Goal: Task Accomplishment & Management: Manage account settings

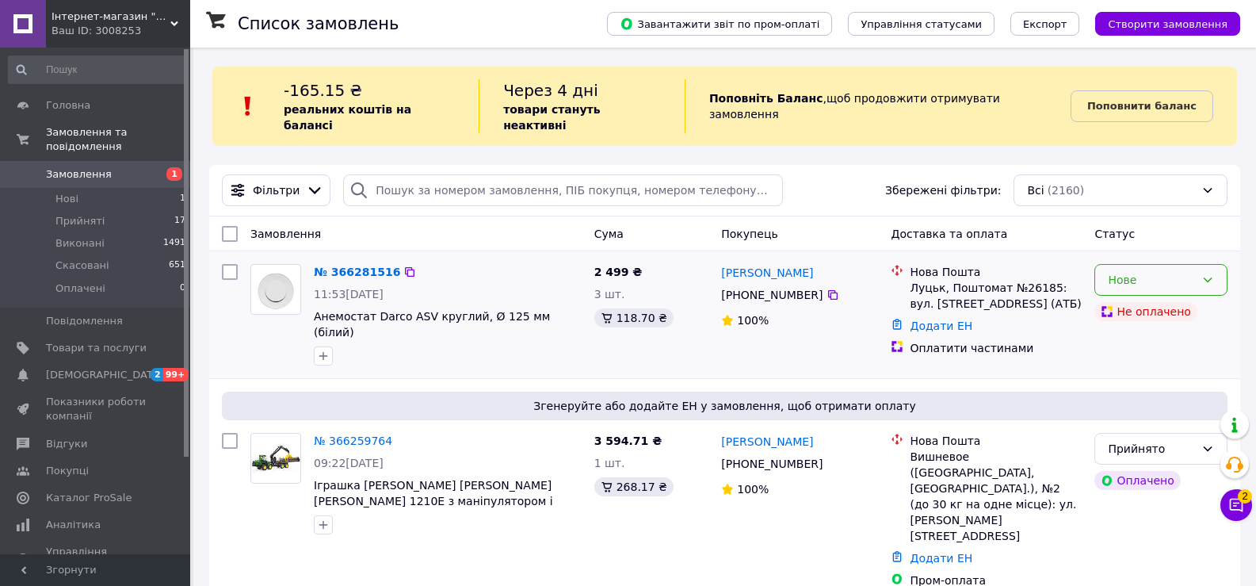
click at [1209, 273] on icon at bounding box center [1207, 279] width 13 height 13
click at [1159, 299] on li "Прийнято" at bounding box center [1161, 298] width 132 height 29
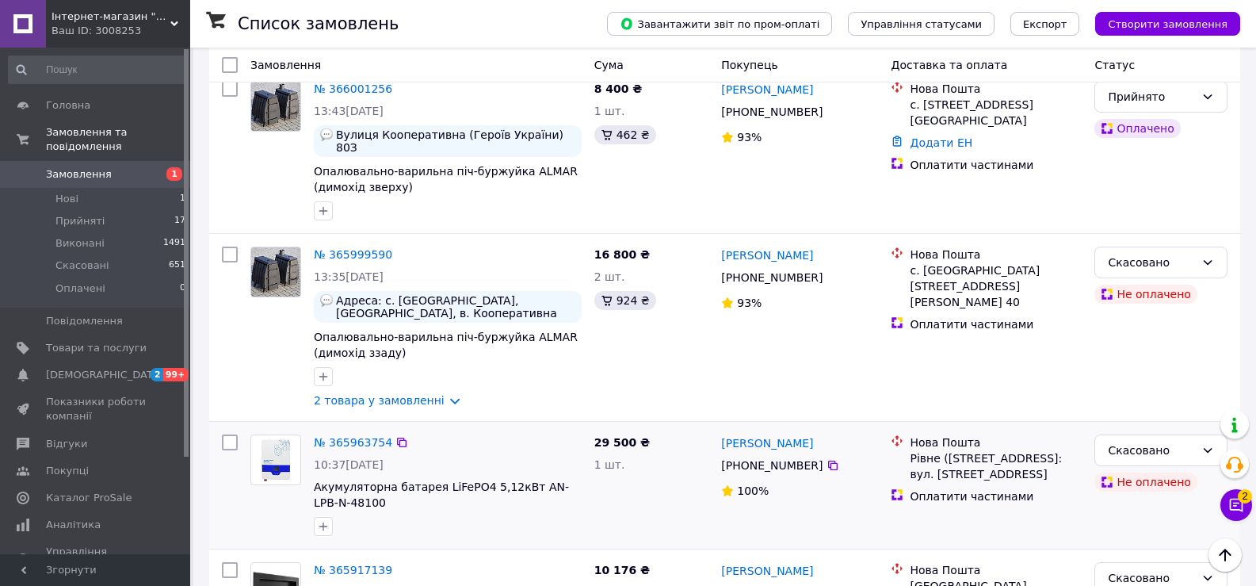
scroll to position [1030, 0]
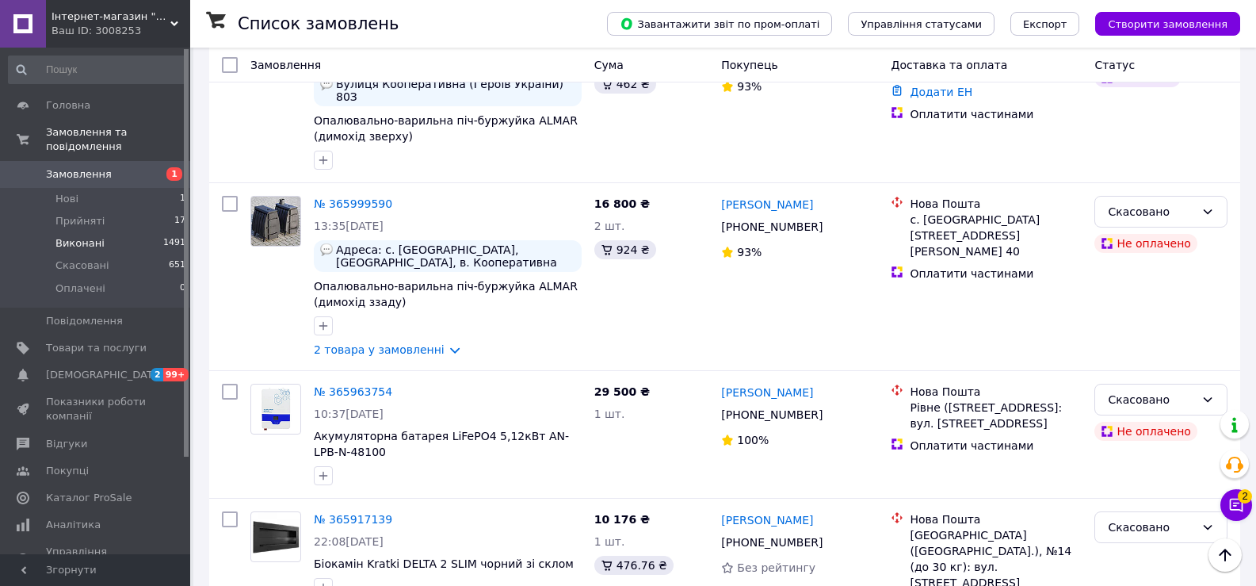
click at [118, 232] on li "Виконані 1491" at bounding box center [97, 243] width 195 height 22
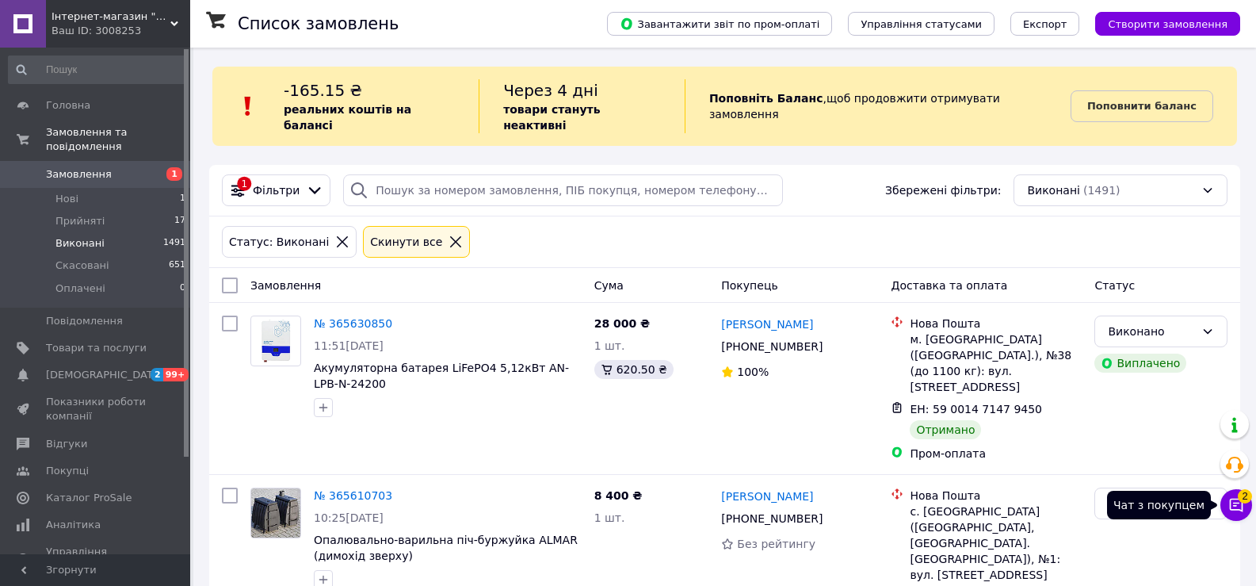
click at [1244, 496] on span "2" at bounding box center [1245, 496] width 14 height 14
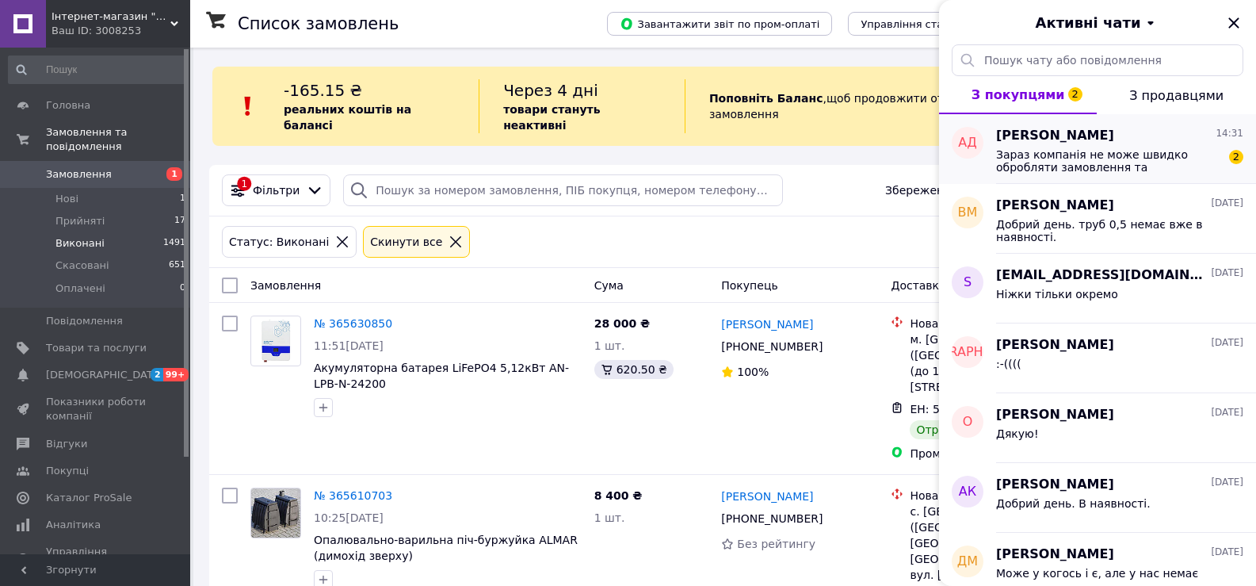
click at [1128, 156] on span "Зараз компанія не може швидко обробляти замовлення та повідомлення, оскільки за…" at bounding box center [1108, 160] width 225 height 25
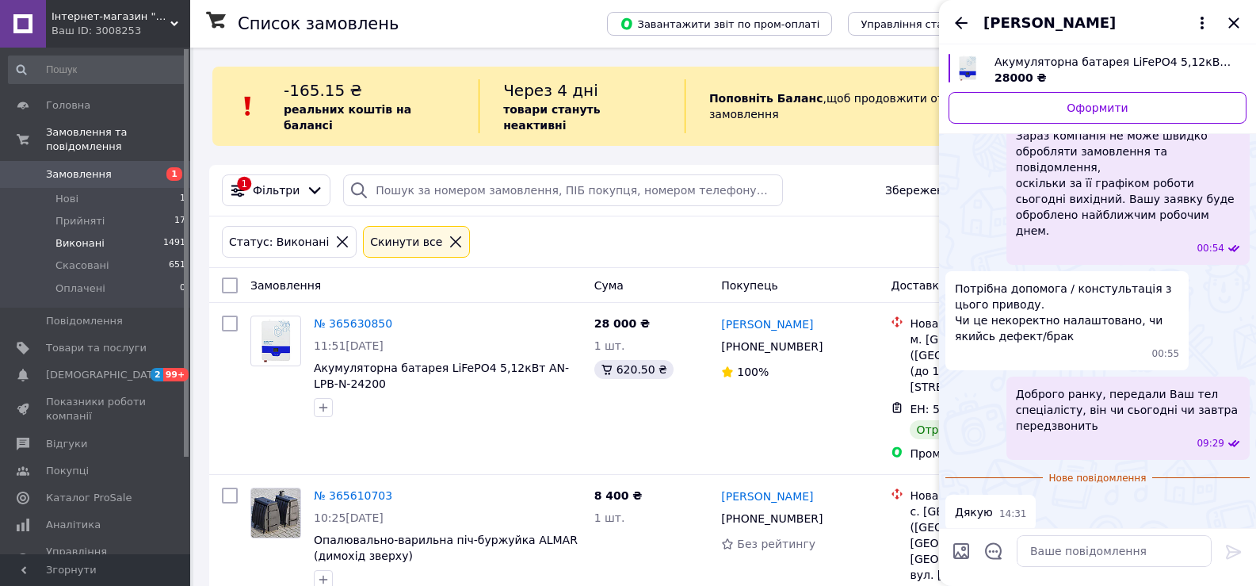
scroll to position [1938, 0]
click at [958, 19] on icon "Назад" at bounding box center [961, 22] width 19 height 19
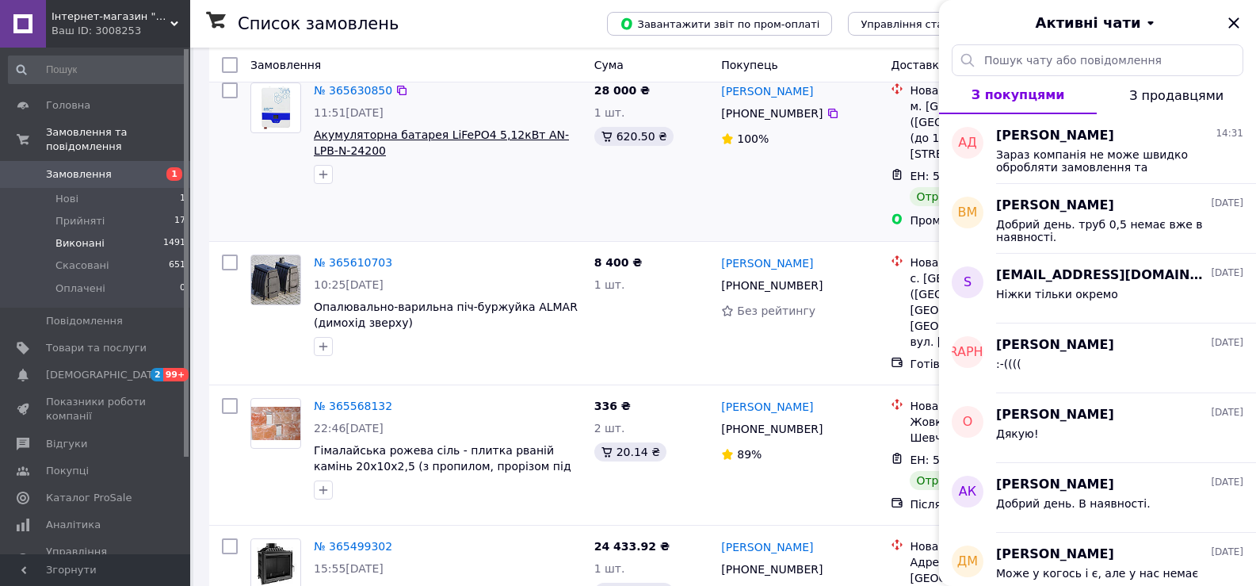
scroll to position [238, 0]
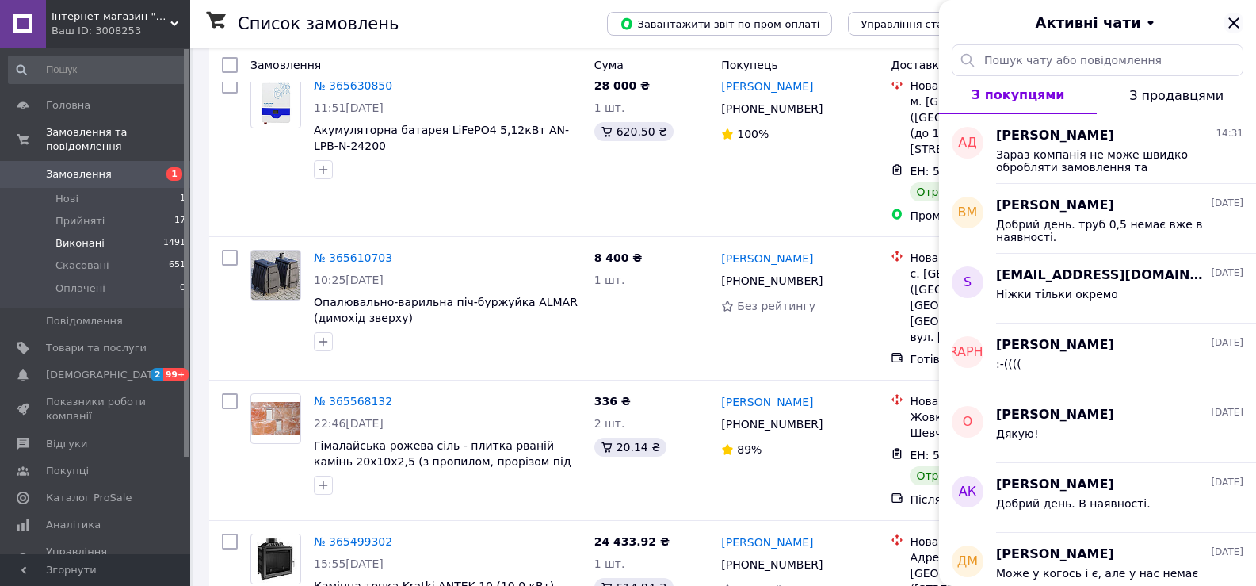
click at [1225, 16] on icon "Закрити" at bounding box center [1233, 22] width 19 height 19
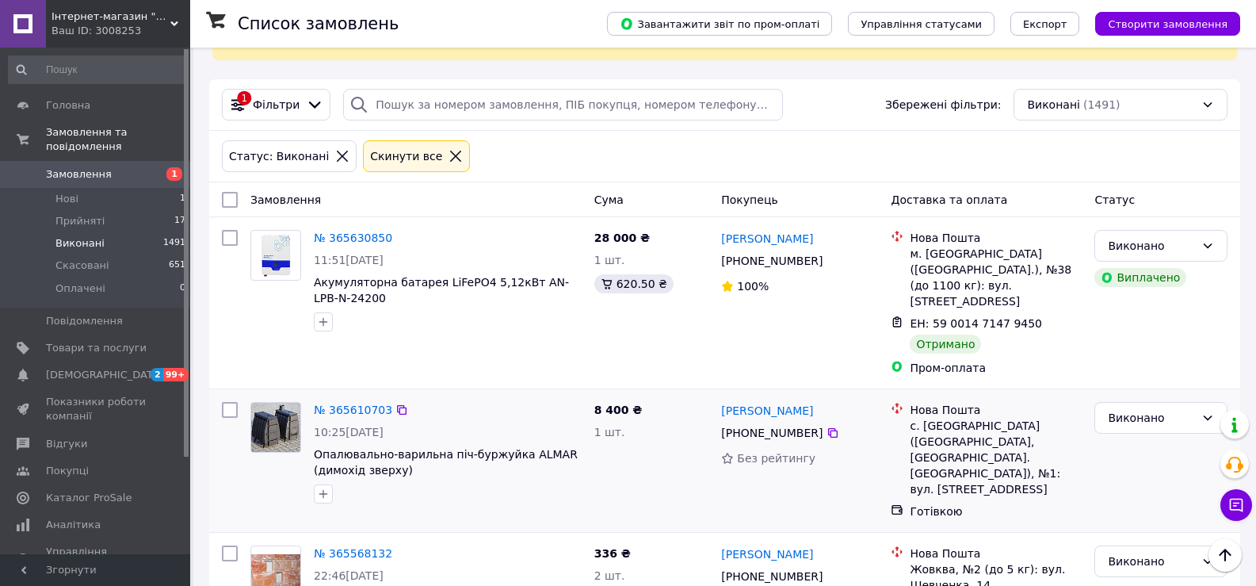
scroll to position [79, 0]
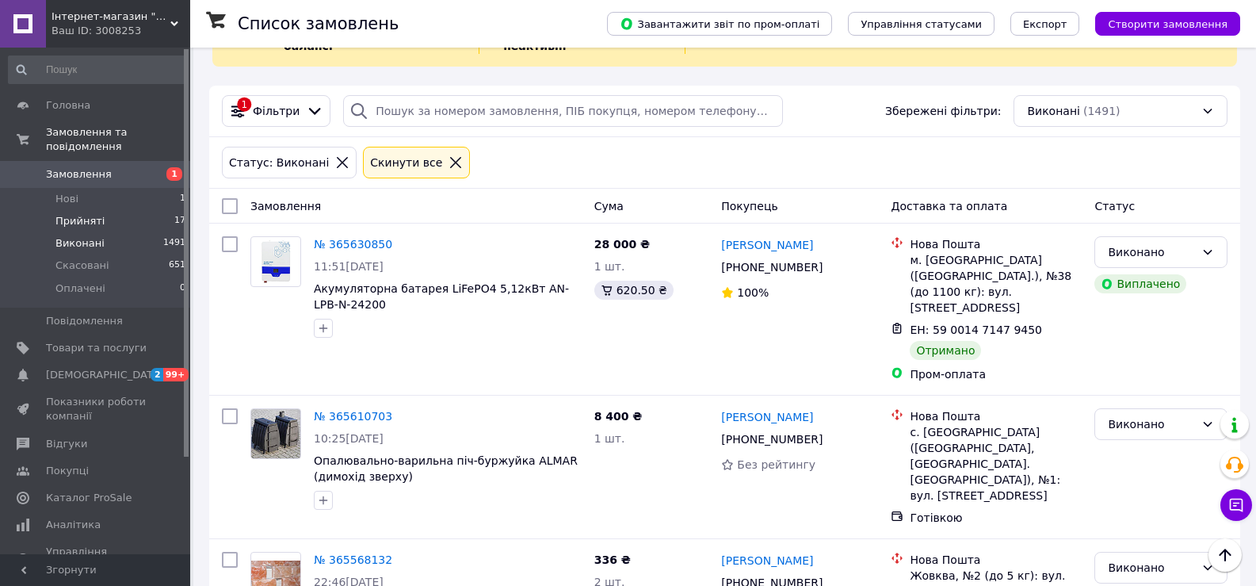
click at [78, 214] on span "Прийняті" at bounding box center [79, 221] width 49 height 14
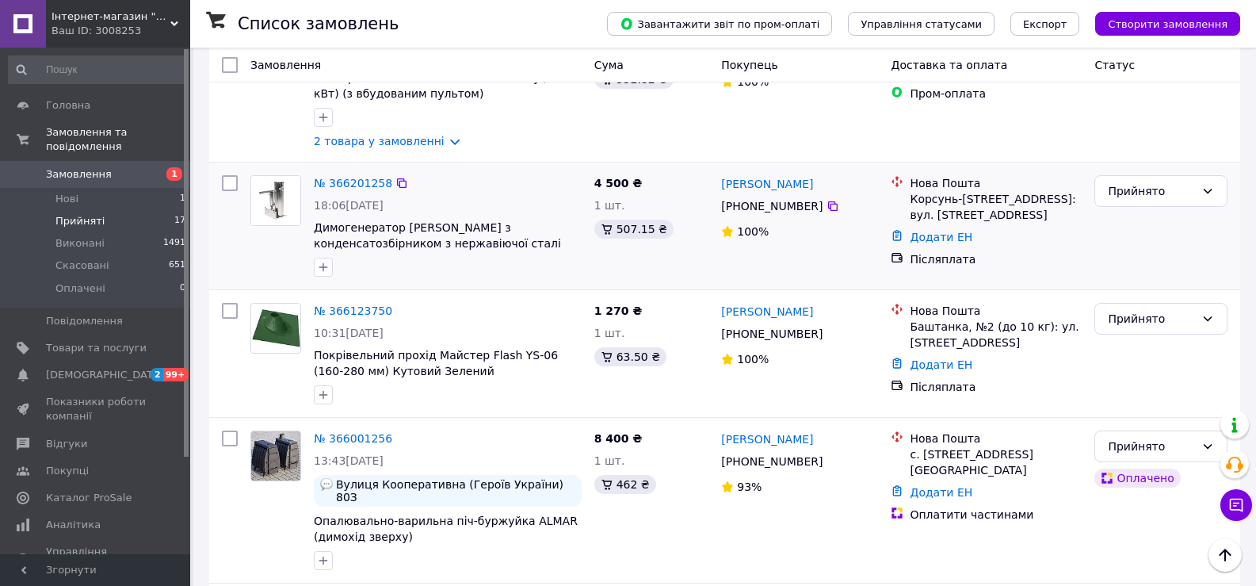
scroll to position [713, 0]
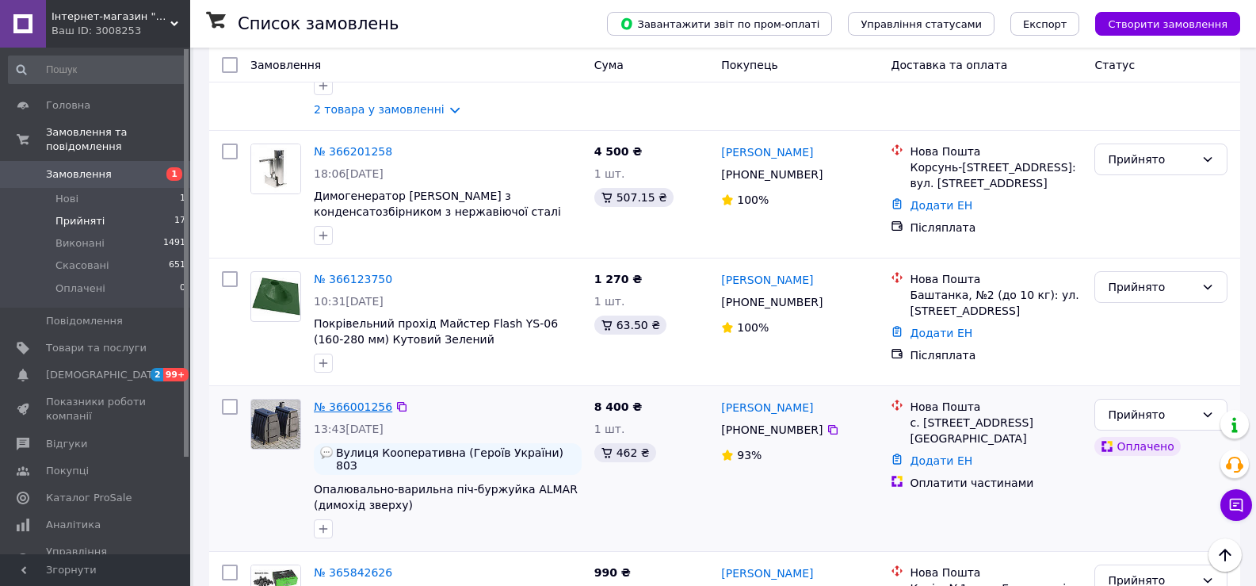
click at [353, 400] on link "№ 366001256" at bounding box center [353, 406] width 78 height 13
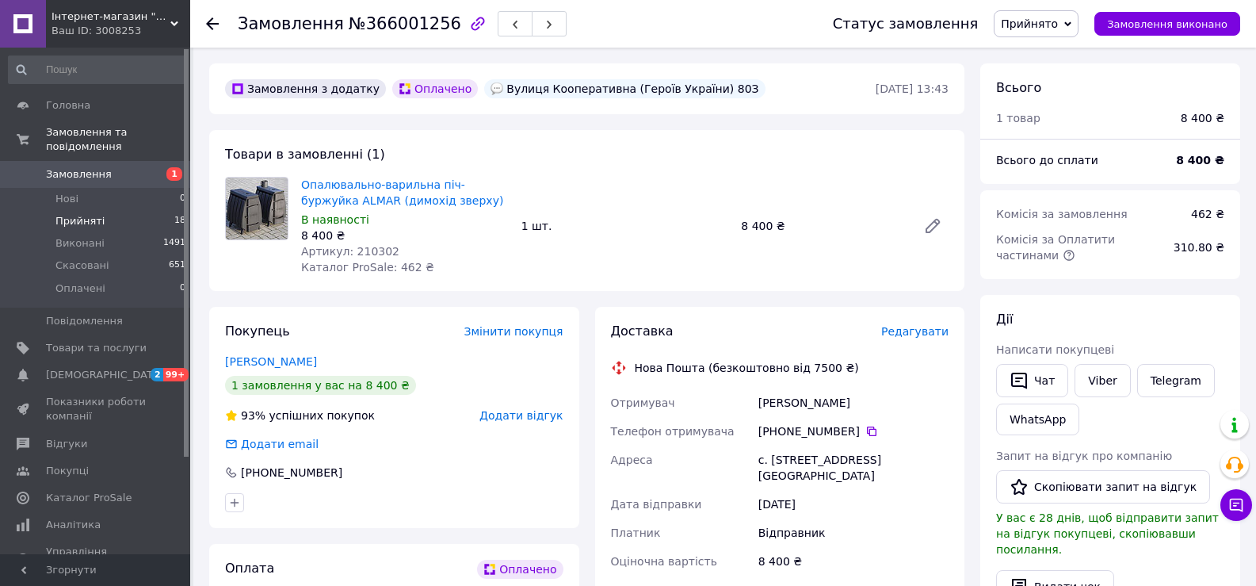
click at [151, 210] on li "Прийняті 18" at bounding box center [97, 221] width 195 height 22
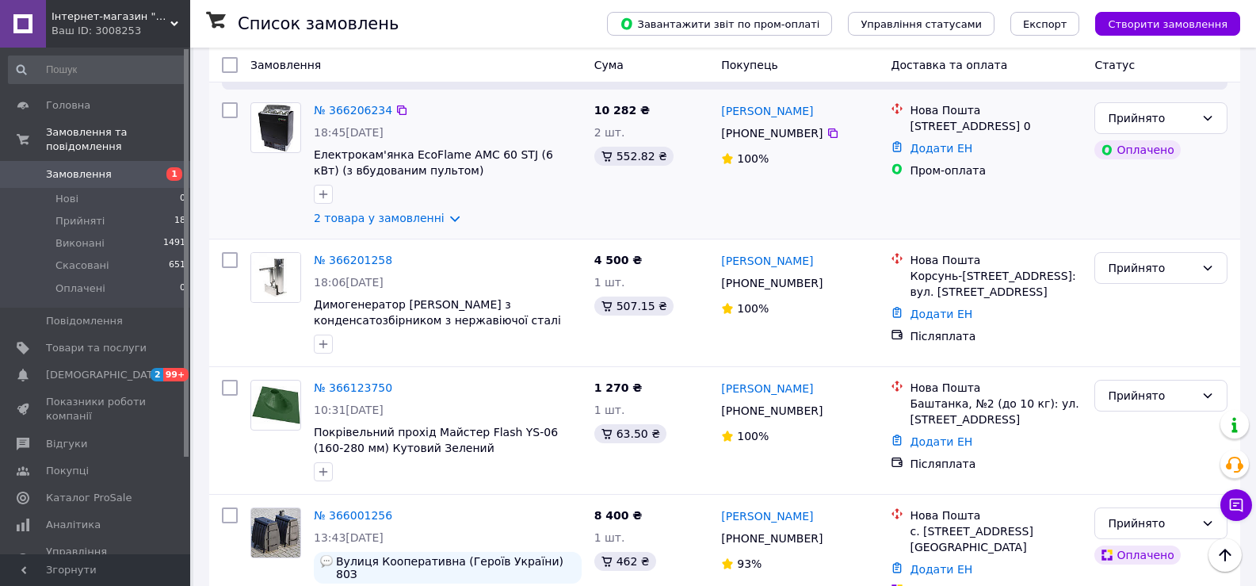
scroll to position [555, 0]
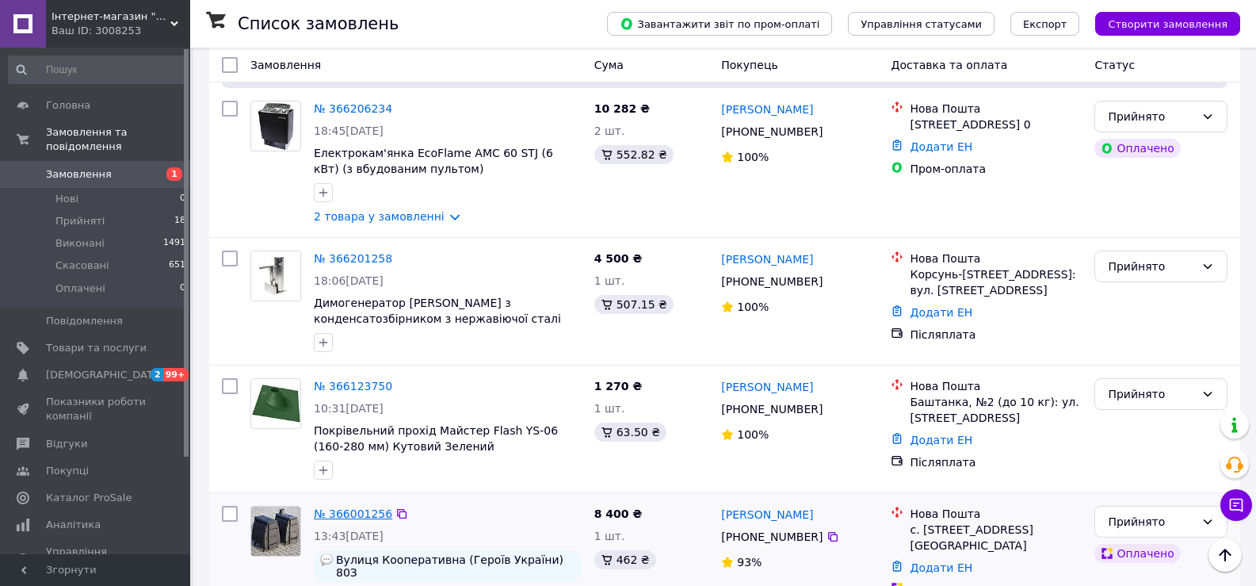
click at [342, 507] on link "№ 366001256" at bounding box center [353, 513] width 78 height 13
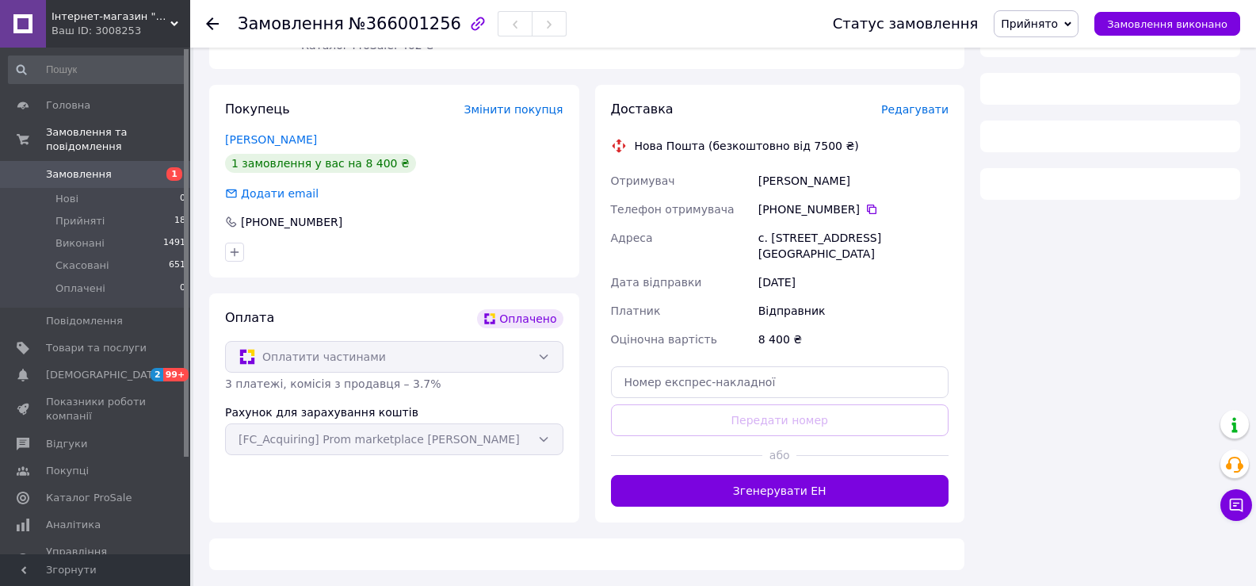
scroll to position [480, 0]
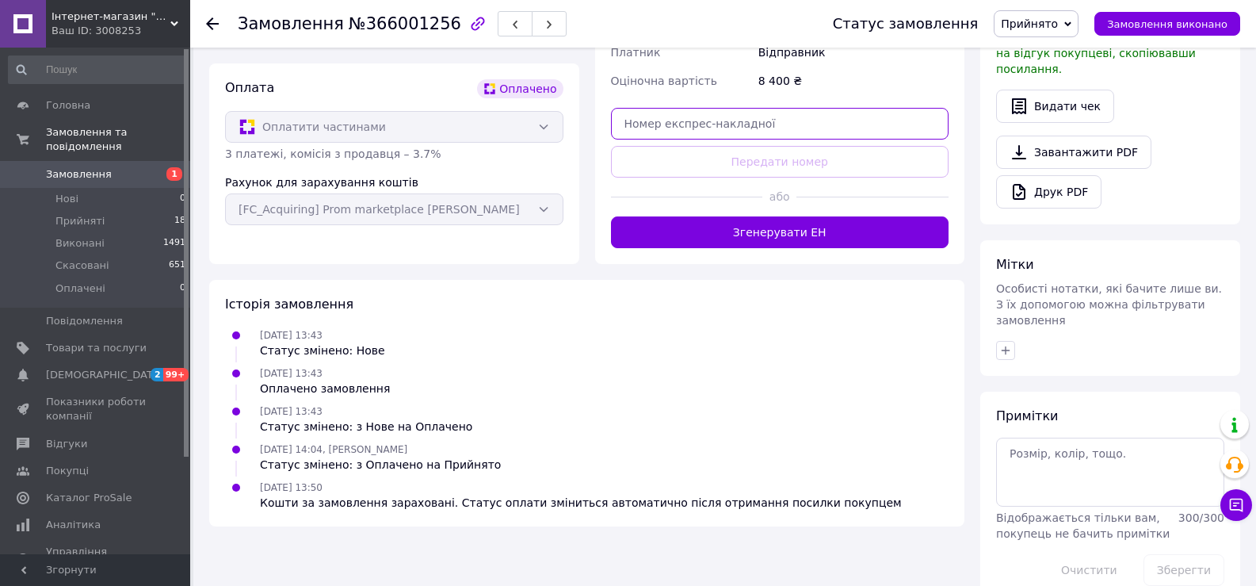
click at [713, 117] on input "text" at bounding box center [780, 124] width 338 height 32
paste input "59001474738815"
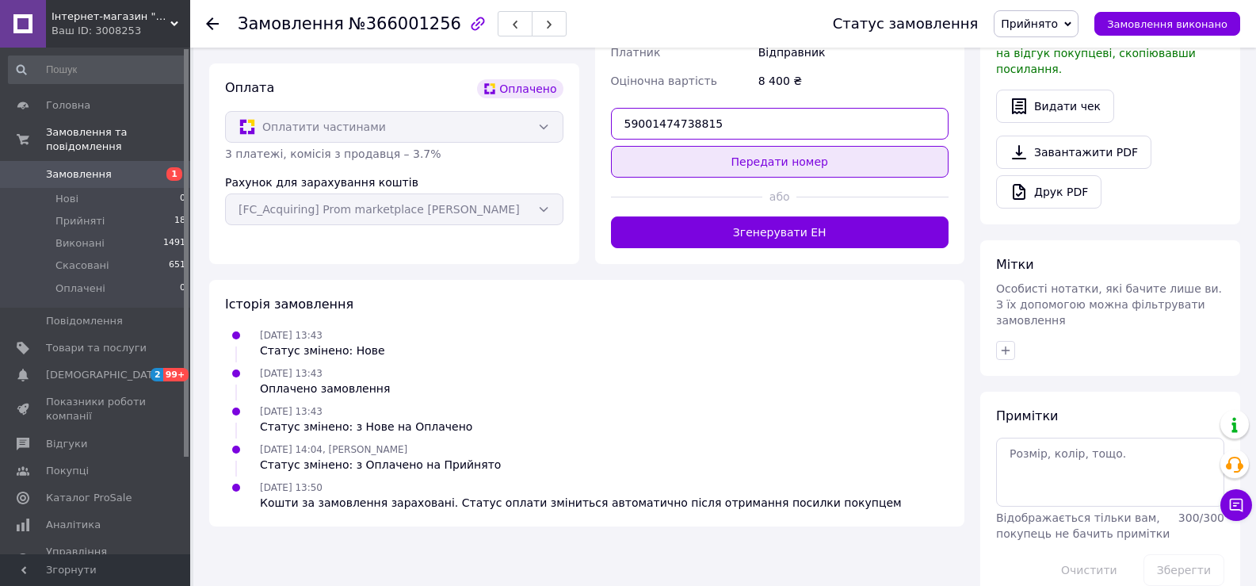
type input "59001474738815"
click at [907, 158] on button "Передати номер" at bounding box center [780, 162] width 338 height 32
